Goal: Information Seeking & Learning: Learn about a topic

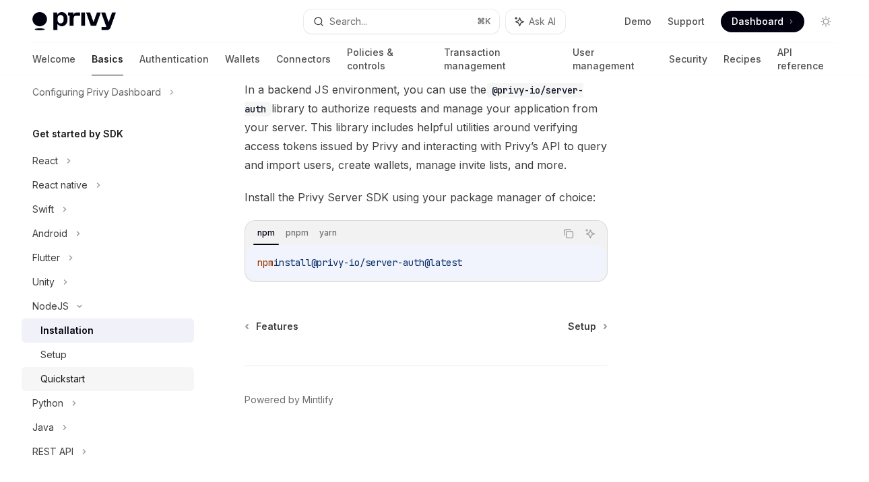
scroll to position [114, 0]
click at [75, 370] on div "Quickstart" at bounding box center [62, 378] width 44 height 16
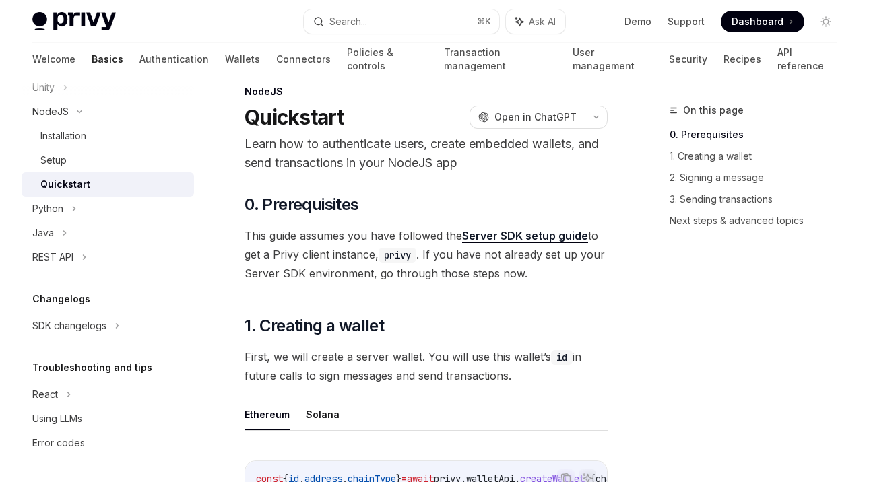
scroll to position [24, 0]
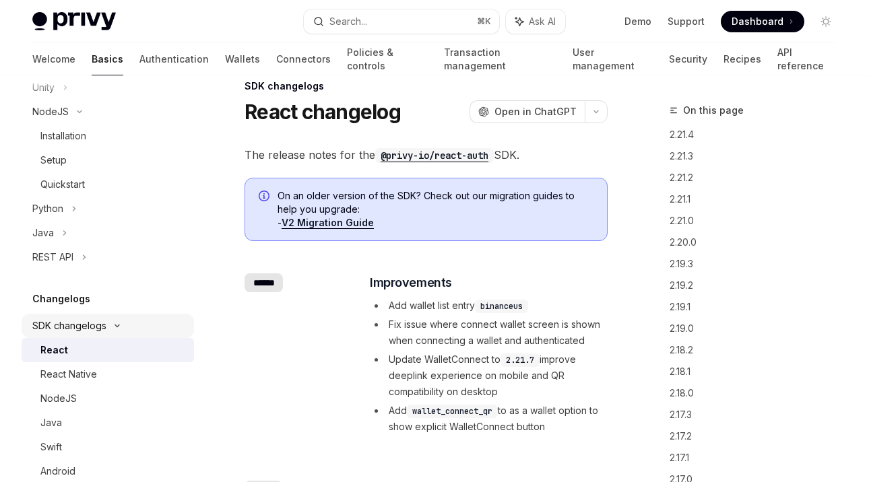
scroll to position [420, 0]
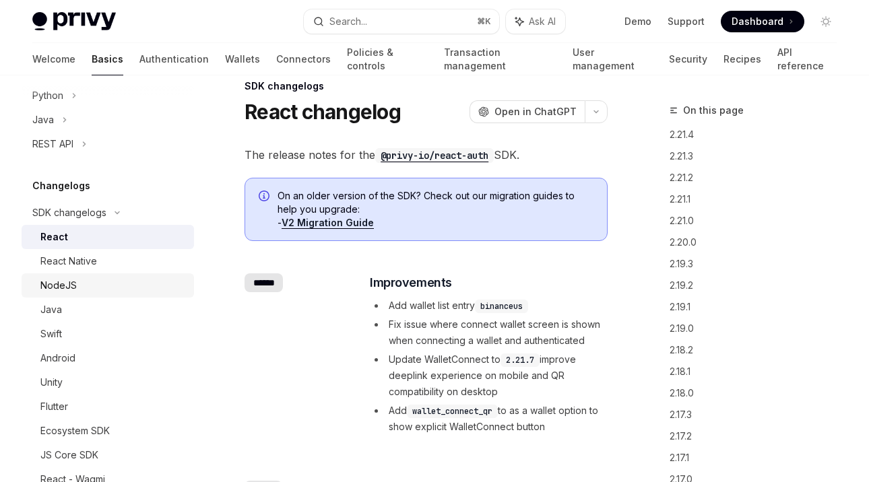
click at [101, 280] on div "NodeJS" at bounding box center [112, 286] width 145 height 16
type textarea "*"
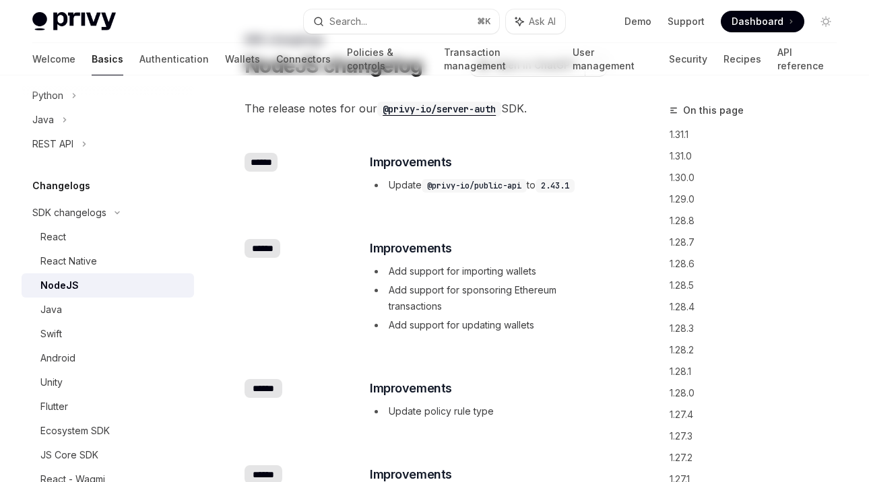
scroll to position [72, 0]
